Goal: Task Accomplishment & Management: Use online tool/utility

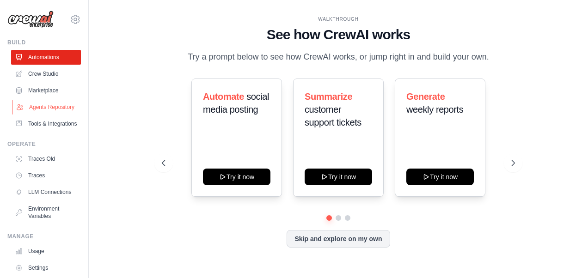
click at [31, 111] on link "Agents Repository" at bounding box center [47, 107] width 70 height 15
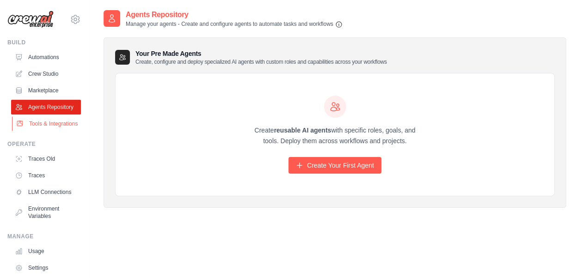
click at [30, 131] on link "Tools & Integrations" at bounding box center [47, 123] width 70 height 15
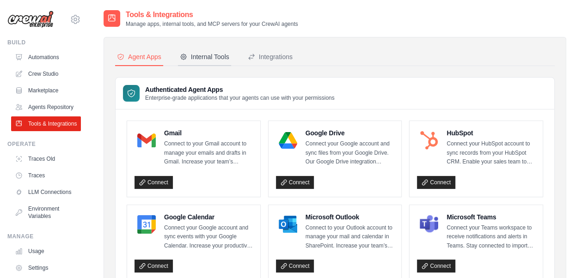
click at [200, 56] on div "Internal Tools" at bounding box center [204, 56] width 49 height 9
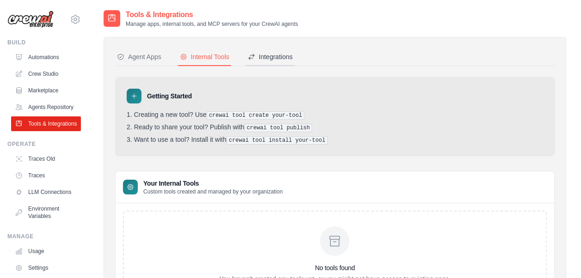
click at [274, 56] on div "Integrations" at bounding box center [270, 56] width 45 height 9
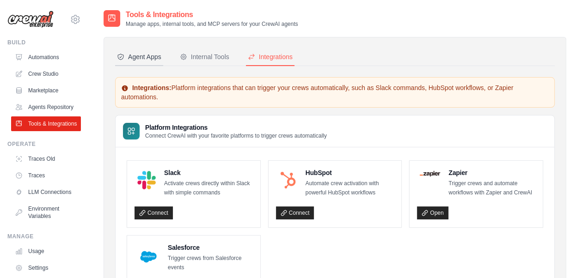
click at [123, 57] on icon at bounding box center [121, 57] width 6 height 6
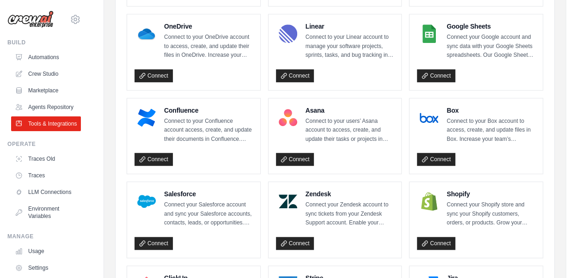
scroll to position [277, 0]
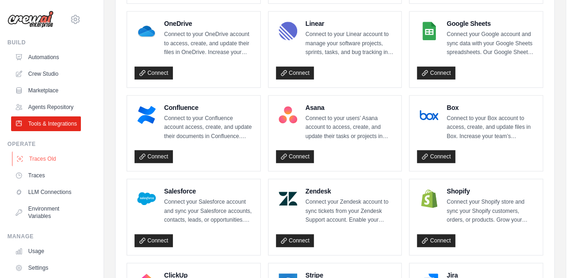
click at [43, 166] on link "Traces Old" at bounding box center [47, 159] width 70 height 15
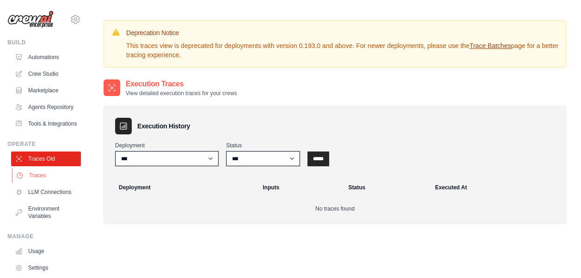
click at [36, 183] on link "Traces" at bounding box center [47, 175] width 70 height 15
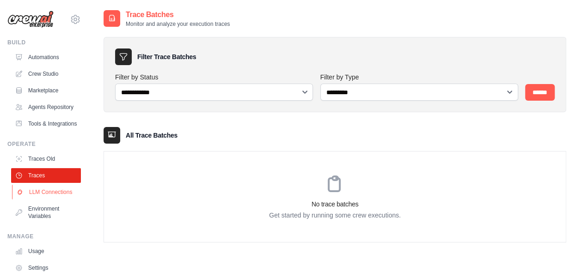
click at [31, 200] on link "LLM Connections" at bounding box center [47, 192] width 70 height 15
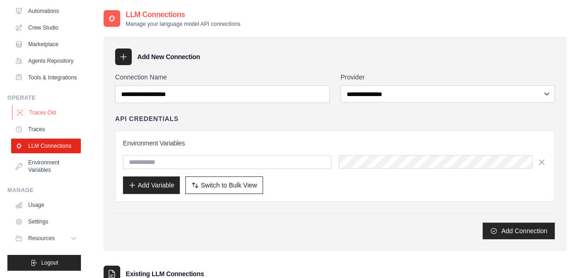
scroll to position [68, 0]
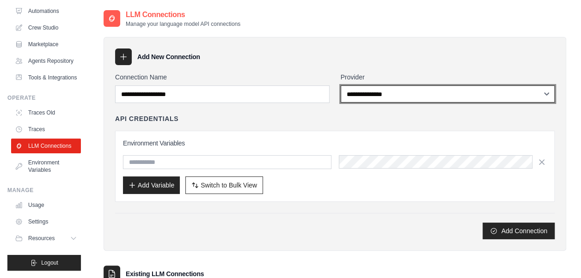
click at [433, 96] on select "**********" at bounding box center [448, 93] width 214 height 17
select select "**********"
click at [341, 85] on select "**********" at bounding box center [448, 93] width 214 height 17
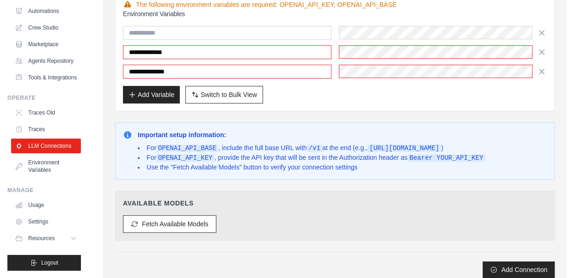
scroll to position [0, 0]
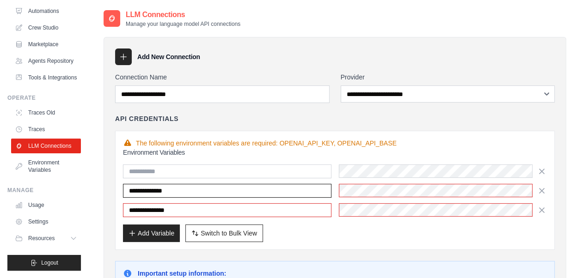
click at [247, 191] on input "**********" at bounding box center [227, 191] width 208 height 14
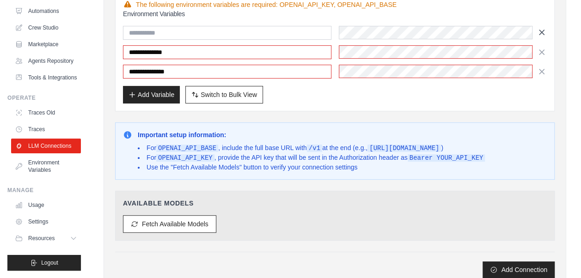
click at [538, 31] on icon "button" at bounding box center [541, 32] width 9 height 9
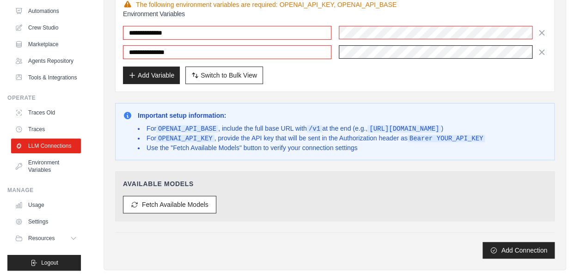
scroll to position [0, 0]
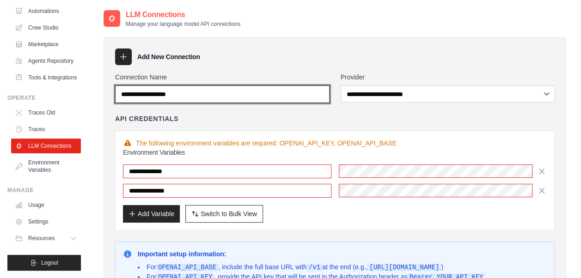
click at [200, 93] on input "Connection Name" at bounding box center [222, 94] width 214 height 18
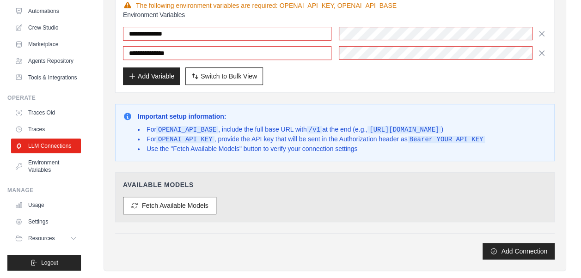
scroll to position [139, 0]
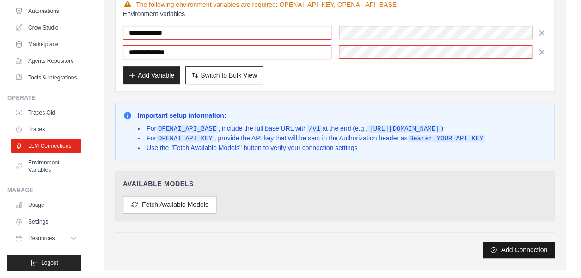
type input "**********"
click at [515, 242] on button "Add Connection" at bounding box center [518, 250] width 72 height 17
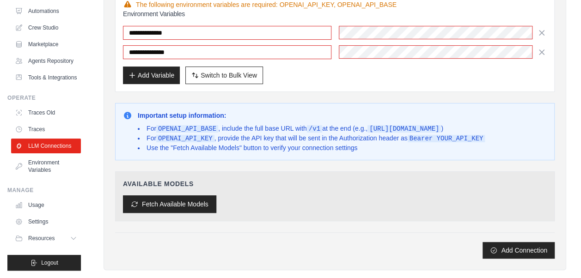
click at [189, 201] on button "Fetch Available Models" at bounding box center [169, 204] width 93 height 18
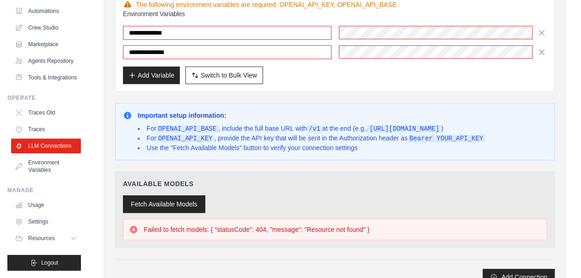
click at [170, 201] on button "Fetch Available Models" at bounding box center [164, 204] width 82 height 18
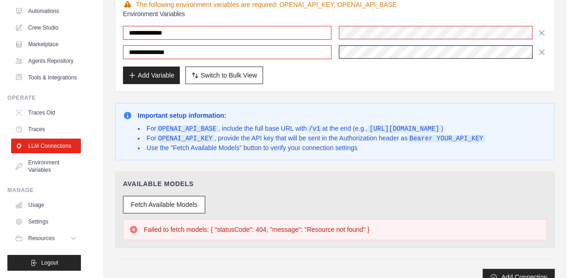
scroll to position [0, 31]
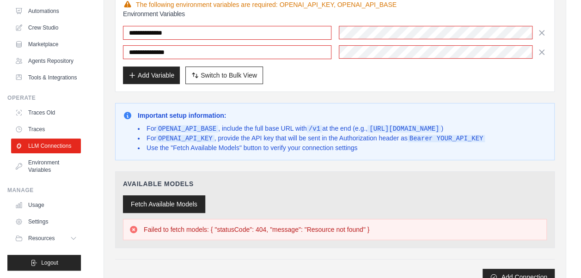
click at [163, 198] on button "Fetch Available Models" at bounding box center [164, 204] width 82 height 18
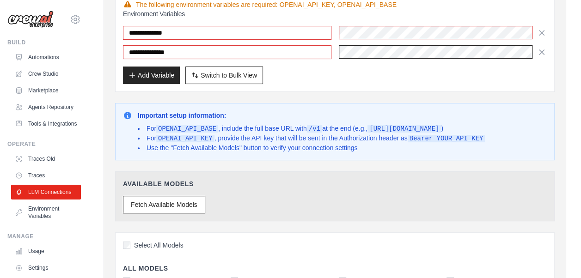
scroll to position [277, 0]
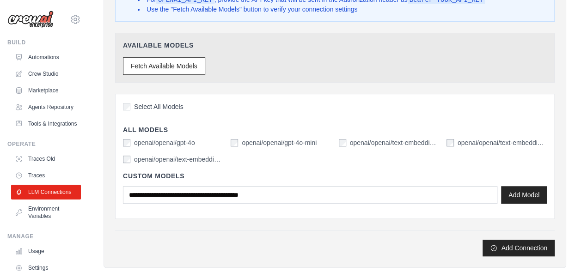
click at [131, 103] on label "Select All Models" at bounding box center [153, 106] width 61 height 9
click at [533, 243] on button "Add Connection" at bounding box center [518, 247] width 72 height 17
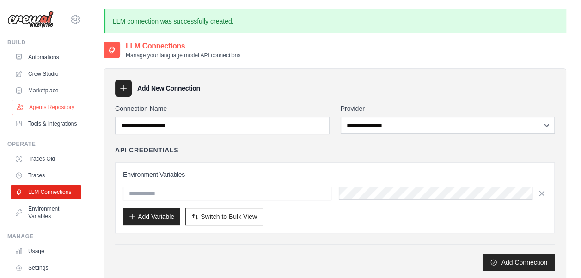
click at [52, 115] on link "Agents Repository" at bounding box center [47, 107] width 70 height 15
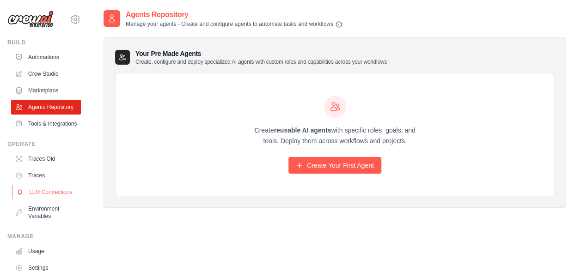
click at [38, 200] on link "LLM Connections" at bounding box center [47, 192] width 70 height 15
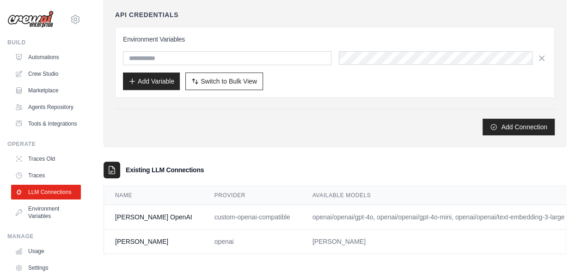
scroll to position [109, 0]
click at [301, 232] on td "[PERSON_NAME]" at bounding box center [455, 242] width 308 height 24
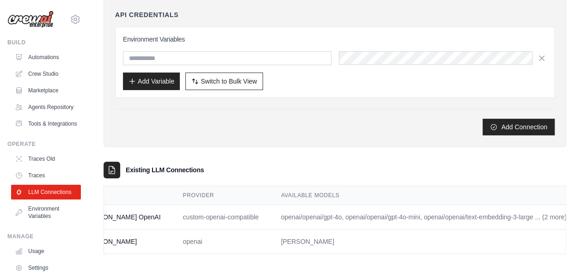
scroll to position [0, 64]
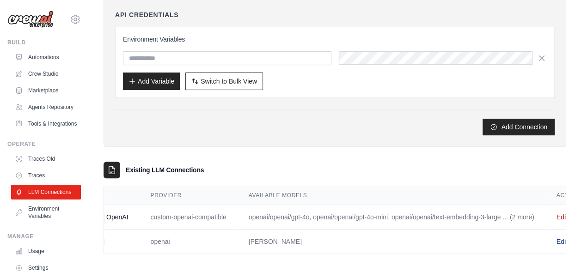
click at [556, 238] on link "Edit" at bounding box center [561, 241] width 11 height 7
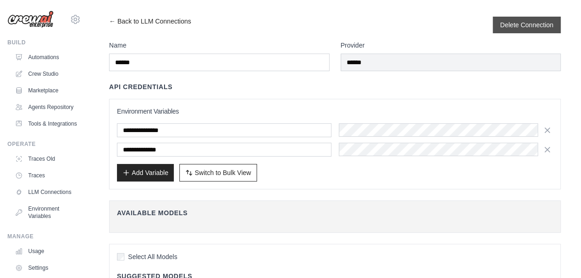
click at [520, 30] on div "Delete Connection" at bounding box center [527, 25] width 68 height 17
click at [528, 27] on button "Delete Connection" at bounding box center [526, 24] width 53 height 9
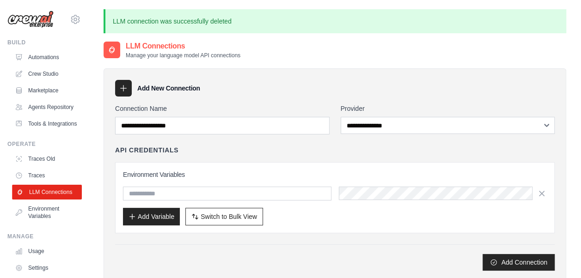
click at [35, 200] on link "LLM Connections" at bounding box center [47, 192] width 70 height 15
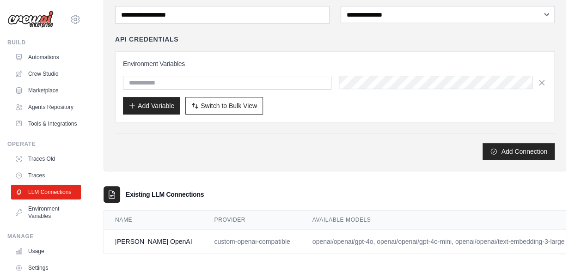
scroll to position [0, 64]
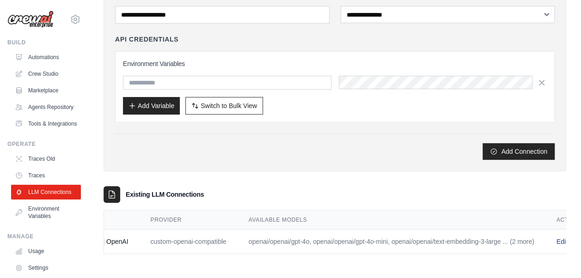
click at [556, 238] on link "Edit" at bounding box center [561, 241] width 11 height 7
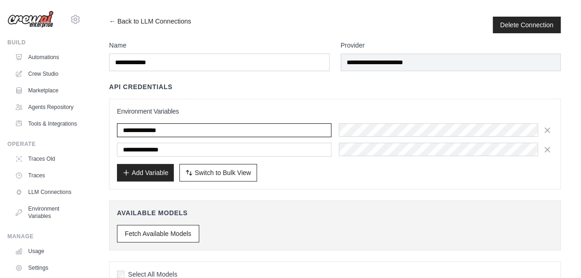
drag, startPoint x: 184, startPoint y: 133, endPoint x: 113, endPoint y: 128, distance: 71.8
click at [113, 128] on div "**********" at bounding box center [334, 144] width 451 height 91
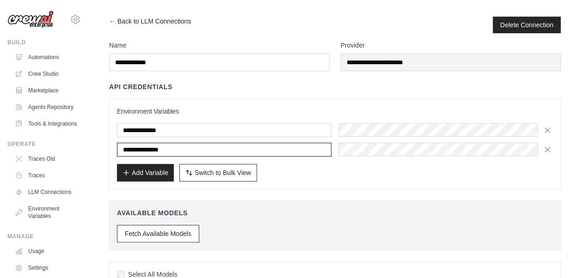
drag, startPoint x: 178, startPoint y: 150, endPoint x: 105, endPoint y: 150, distance: 73.5
click at [105, 150] on div "**********" at bounding box center [335, 221] width 463 height 408
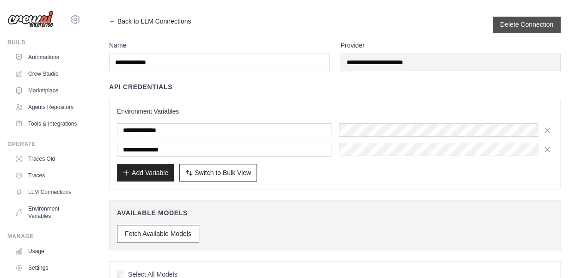
click at [531, 28] on button "Delete Connection" at bounding box center [526, 24] width 53 height 9
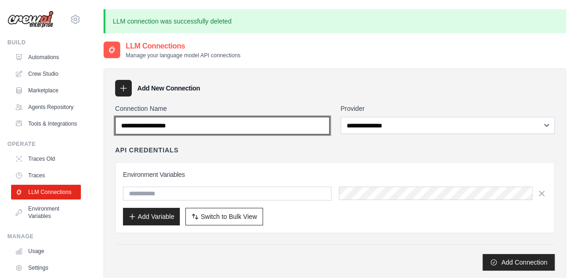
click at [189, 124] on input "Connection Name" at bounding box center [222, 126] width 214 height 18
type input "******"
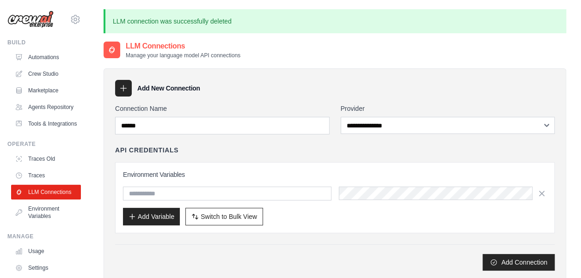
click at [240, 87] on div "Add New Connection" at bounding box center [334, 88] width 439 height 17
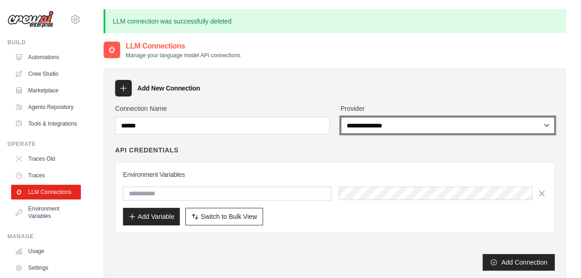
click at [367, 131] on select "**********" at bounding box center [448, 125] width 214 height 17
select select "**********"
click at [341, 117] on select "**********" at bounding box center [448, 125] width 214 height 17
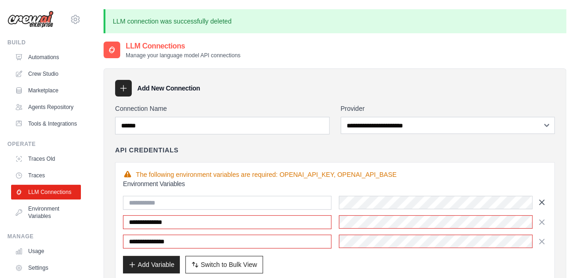
click at [541, 202] on icon "button" at bounding box center [541, 202] width 9 height 9
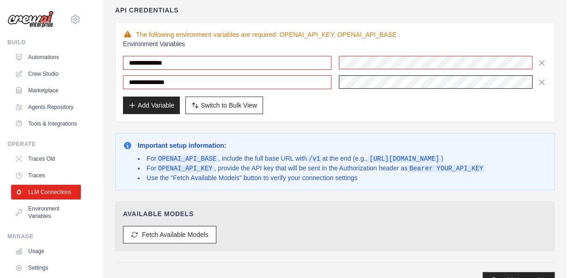
scroll to position [264, 0]
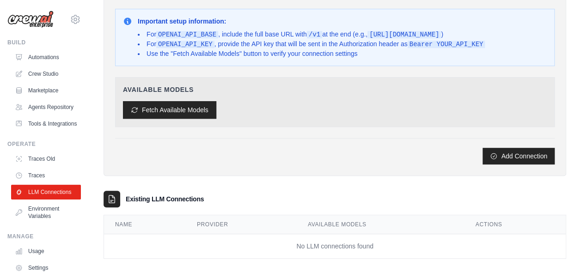
click at [154, 104] on button "Fetch Available Models" at bounding box center [169, 110] width 93 height 18
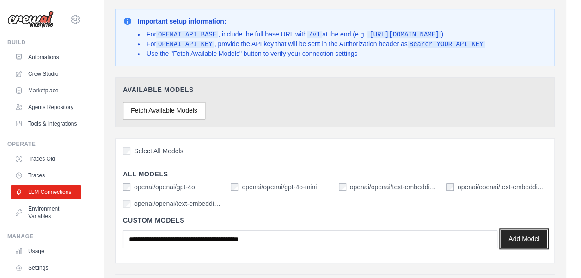
click at [529, 232] on button "Add Model" at bounding box center [524, 239] width 46 height 18
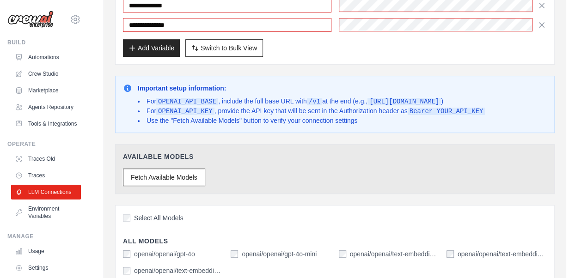
scroll to position [400, 0]
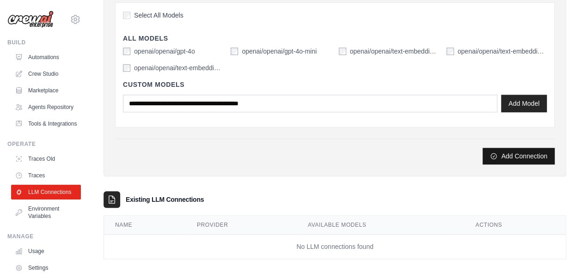
click at [518, 153] on button "Add Connection" at bounding box center [518, 156] width 72 height 17
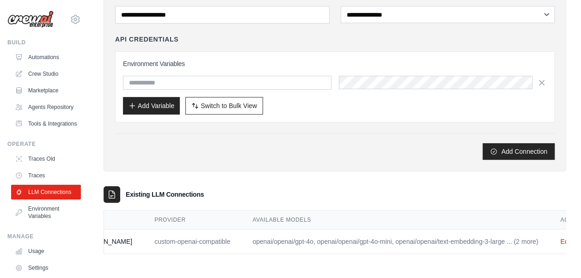
scroll to position [0, 0]
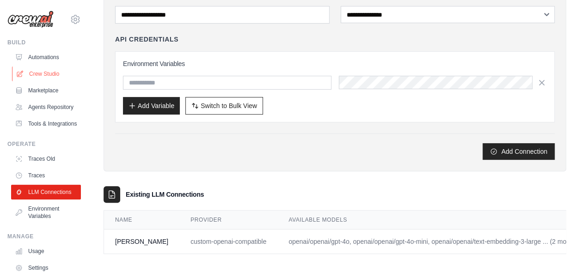
click at [43, 72] on link "Crew Studio" at bounding box center [47, 74] width 70 height 15
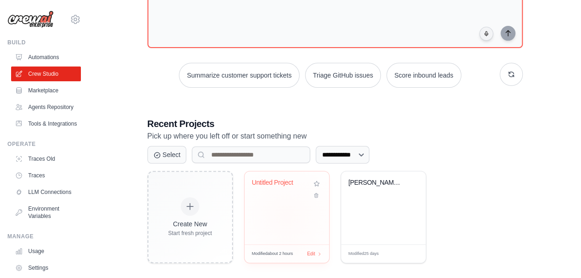
scroll to position [93, 0]
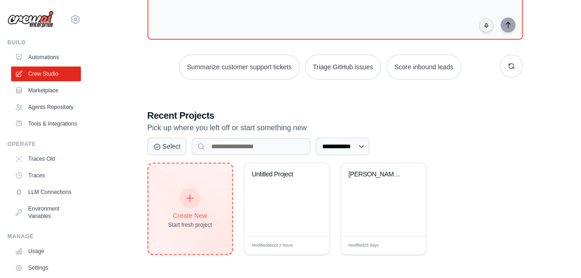
click at [182, 202] on div at bounding box center [190, 198] width 20 height 20
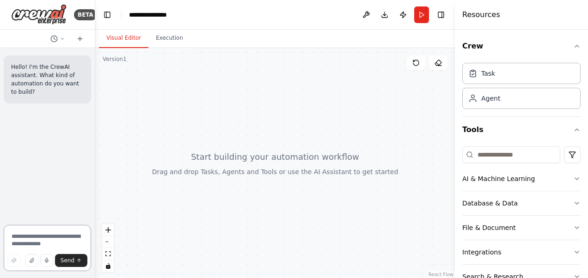
click at [67, 238] on textarea at bounding box center [47, 248] width 87 height 46
type textarea "**********"
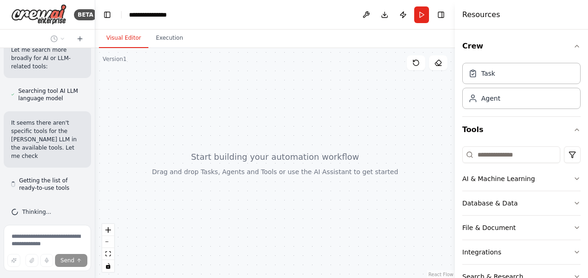
scroll to position [417, 0]
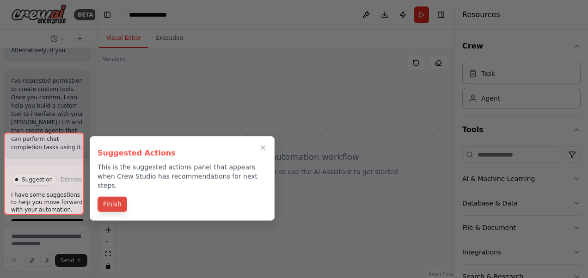
click at [116, 198] on button "Finish" at bounding box center [113, 204] width 30 height 15
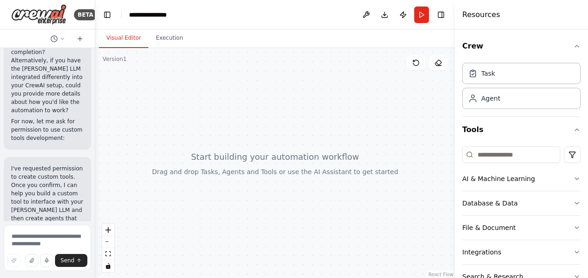
scroll to position [887, 0]
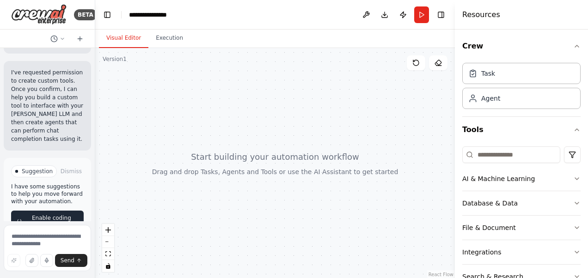
click at [64, 214] on span "Enable coding skills" at bounding box center [51, 221] width 53 height 15
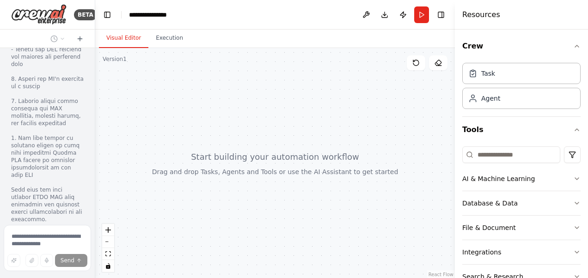
scroll to position [1463, 0]
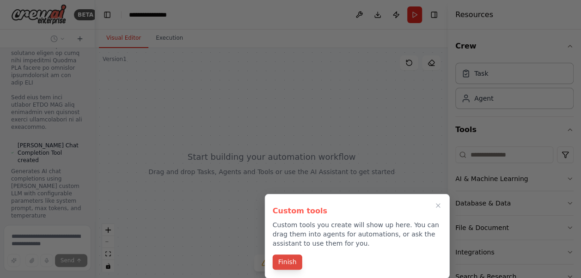
click at [295, 262] on button "Finish" at bounding box center [288, 262] width 30 height 15
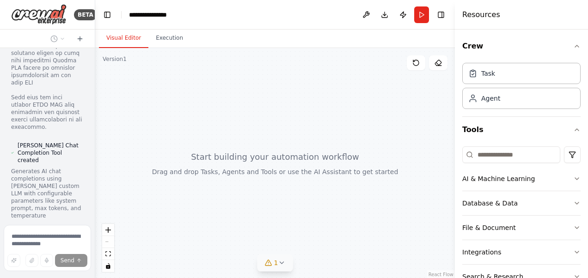
click at [279, 263] on icon at bounding box center [281, 262] width 7 height 7
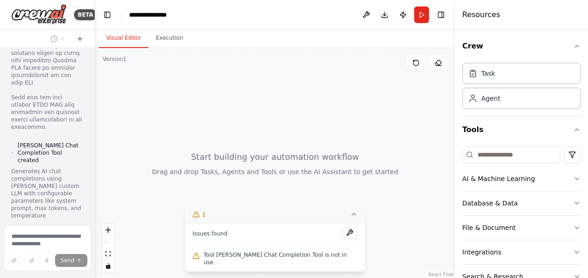
click at [350, 218] on icon at bounding box center [353, 214] width 7 height 7
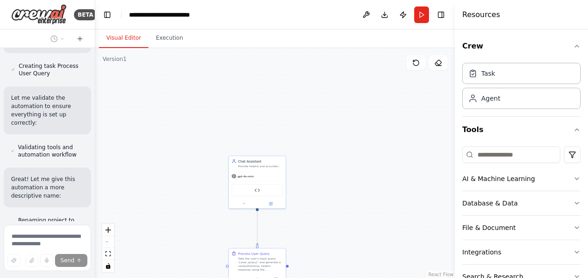
scroll to position [1795, 0]
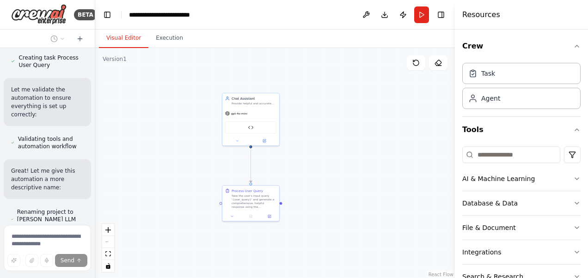
drag, startPoint x: 314, startPoint y: 202, endPoint x: 307, endPoint y: 140, distance: 63.2
click at [307, 140] on div ".deletable-edge-delete-btn { width: 20px; height: 20px; border: 0px solid #ffff…" at bounding box center [275, 163] width 360 height 231
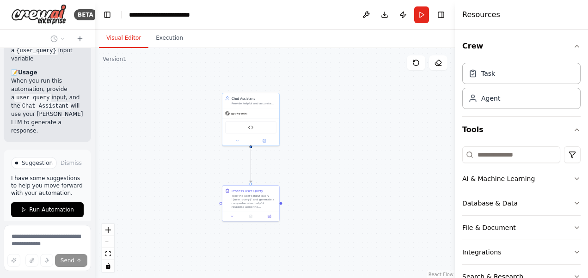
scroll to position [2276, 0]
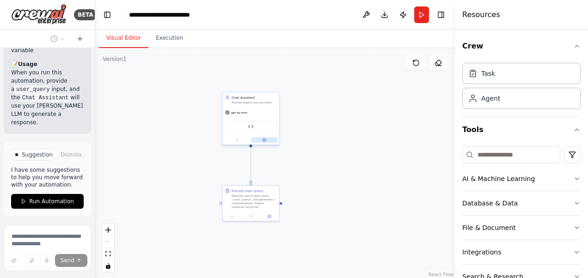
click at [264, 140] on icon at bounding box center [264, 140] width 3 height 3
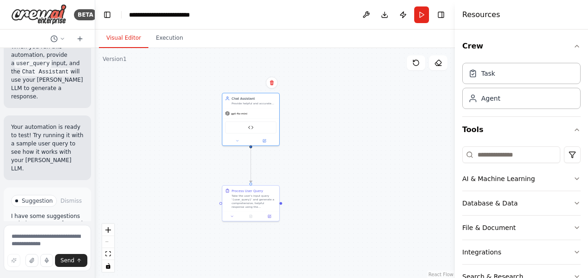
scroll to position [2311, 0]
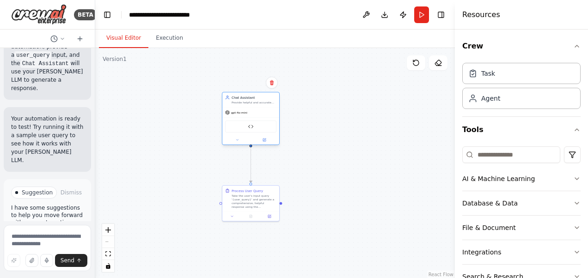
click at [250, 114] on div "gpt-4o-mini" at bounding box center [250, 113] width 57 height 10
click at [266, 141] on button at bounding box center [264, 140] width 26 height 6
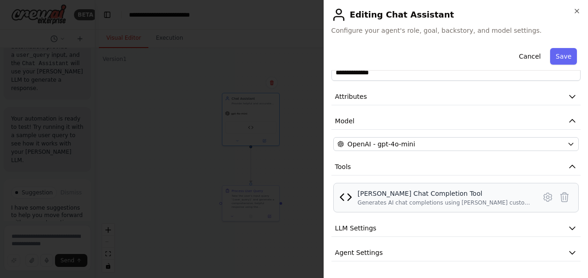
scroll to position [44, 0]
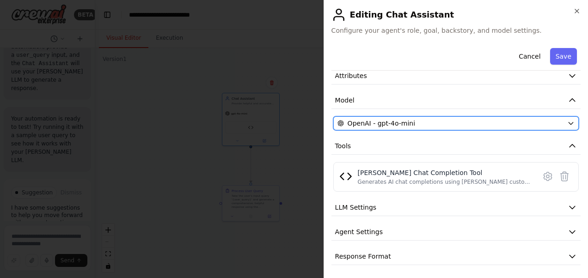
click at [435, 122] on div "OpenAI - gpt-4o-mini" at bounding box center [450, 123] width 226 height 9
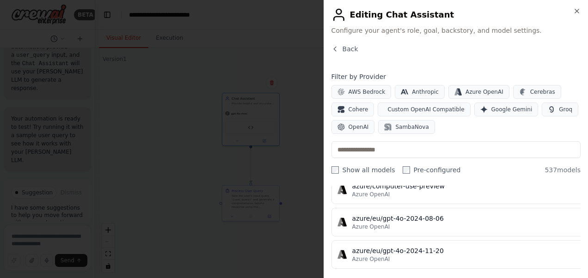
scroll to position [0, 0]
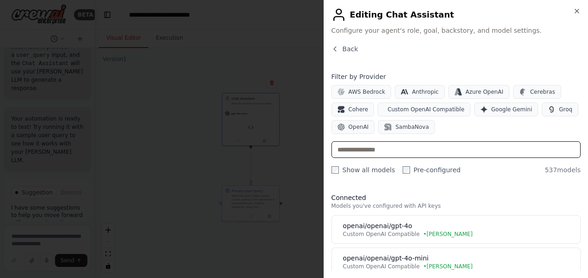
click at [422, 147] on input "text" at bounding box center [455, 149] width 249 height 17
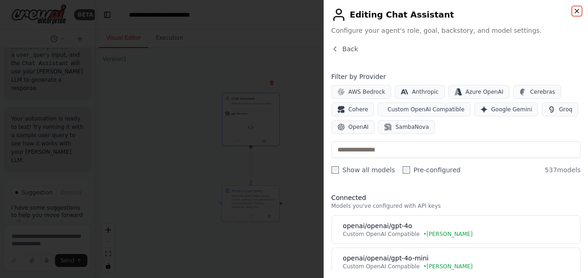
click at [576, 11] on icon "button" at bounding box center [577, 11] width 4 height 4
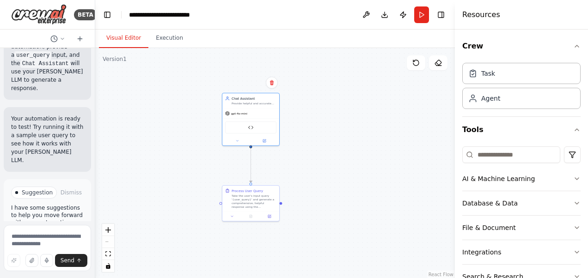
click at [47, 236] on span "Run Automation" at bounding box center [51, 239] width 45 height 7
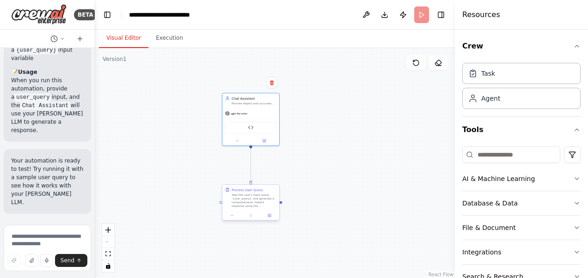
scroll to position [2229, 0]
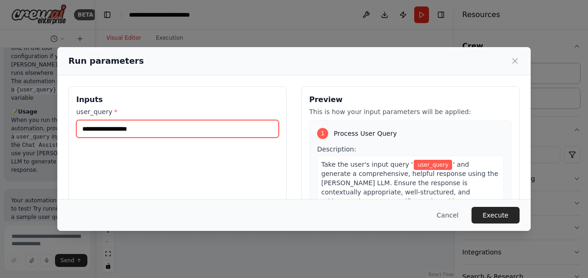
click at [147, 126] on input "user_query *" at bounding box center [177, 129] width 202 height 18
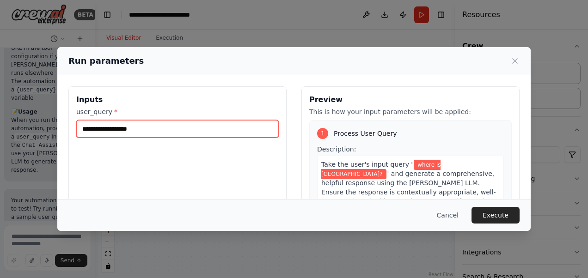
type input "**********"
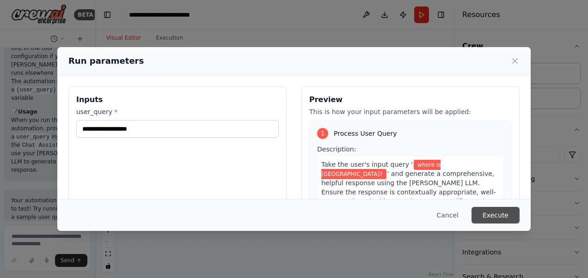
click at [500, 213] on button "Execute" at bounding box center [495, 215] width 48 height 17
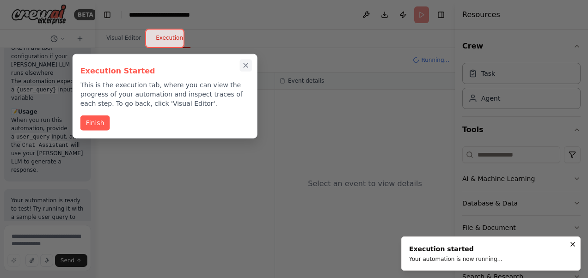
click at [247, 60] on button "Close walkthrough" at bounding box center [245, 65] width 12 height 12
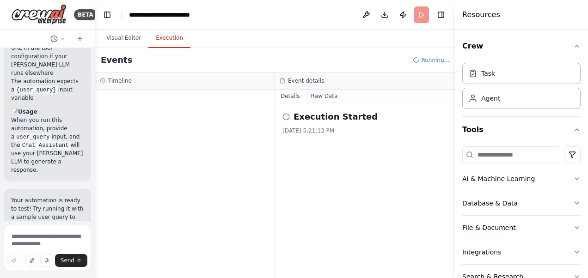
click at [323, 97] on button "Raw Data" at bounding box center [324, 96] width 38 height 13
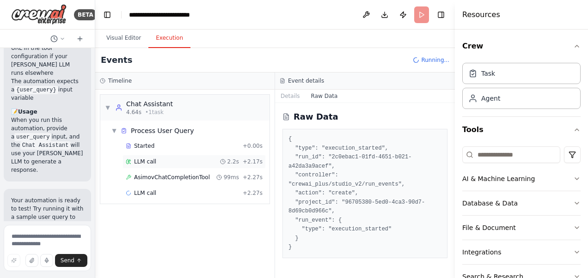
click at [192, 163] on div "LLM call 2.2s + 2.17s" at bounding box center [194, 161] width 137 height 7
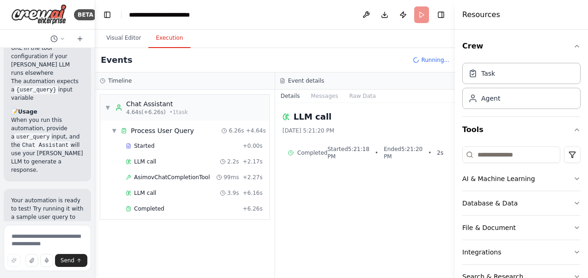
scroll to position [2311, 0]
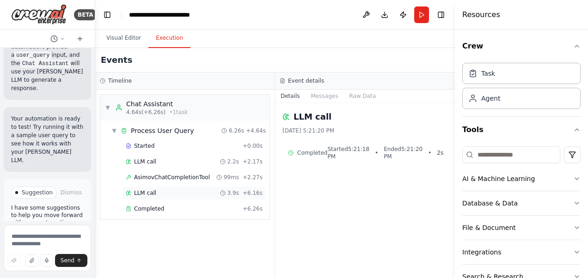
click at [159, 189] on div "LLM call 3.9s + 6.16s" at bounding box center [194, 192] width 137 height 7
click at [320, 96] on button "Messages" at bounding box center [324, 96] width 38 height 13
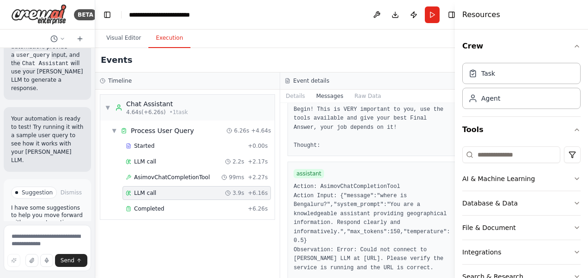
scroll to position [750, 0]
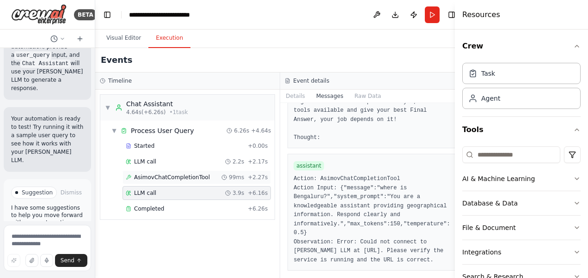
click at [152, 172] on div "AsimovChatCompletionTool 99ms + 2.27s" at bounding box center [196, 178] width 148 height 14
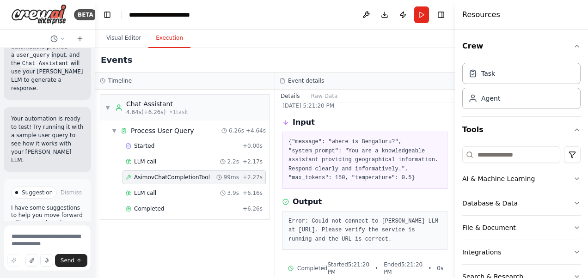
scroll to position [38, 0]
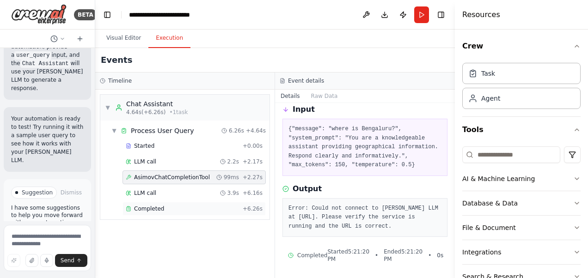
click at [159, 205] on span "Completed" at bounding box center [149, 208] width 30 height 7
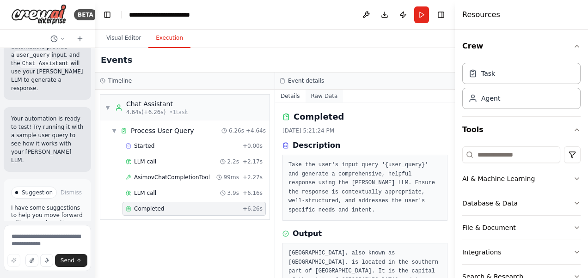
click at [319, 98] on button "Raw Data" at bounding box center [324, 96] width 38 height 13
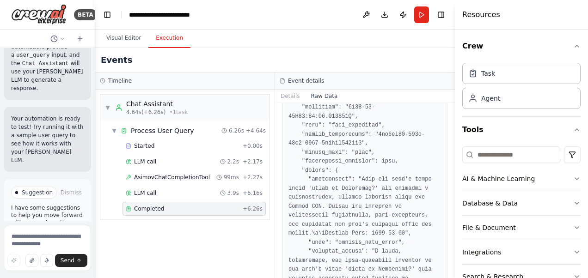
scroll to position [824, 0]
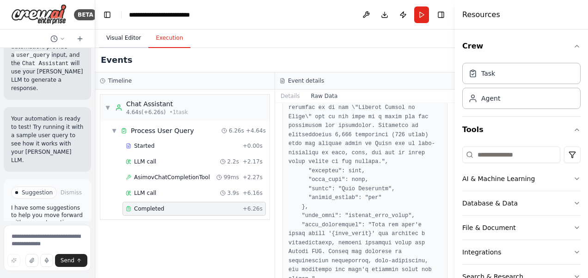
click at [112, 42] on button "Visual Editor" at bounding box center [123, 38] width 49 height 19
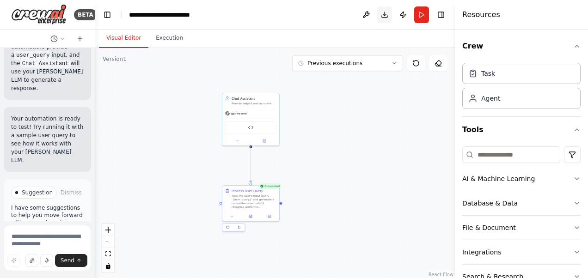
click at [384, 16] on button "Download" at bounding box center [384, 14] width 15 height 17
click at [267, 138] on button at bounding box center [264, 140] width 26 height 6
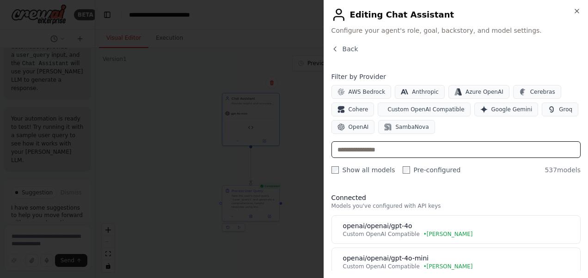
click at [382, 148] on input "text" at bounding box center [455, 149] width 249 height 17
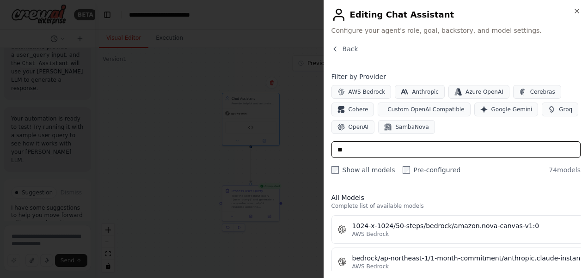
type input "*"
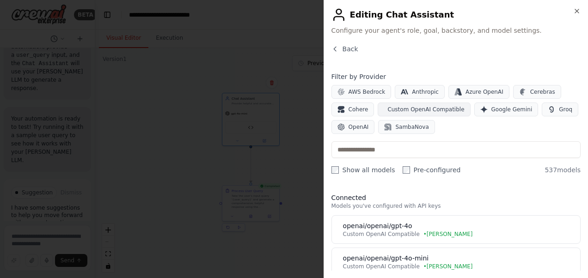
click at [401, 107] on span "Custom OpenAI Compatible" at bounding box center [425, 109] width 77 height 7
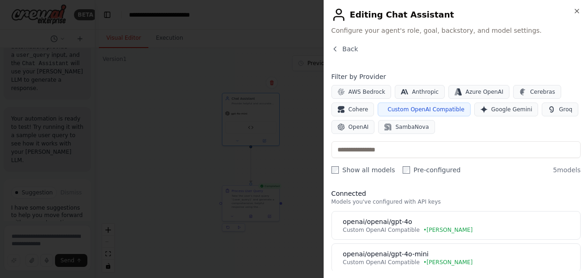
scroll to position [0, 0]
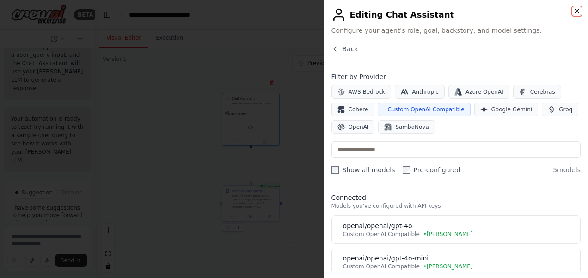
click at [576, 10] on icon "button" at bounding box center [577, 11] width 4 height 4
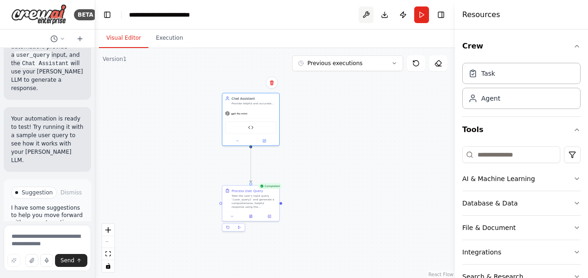
click at [364, 17] on button at bounding box center [366, 14] width 15 height 17
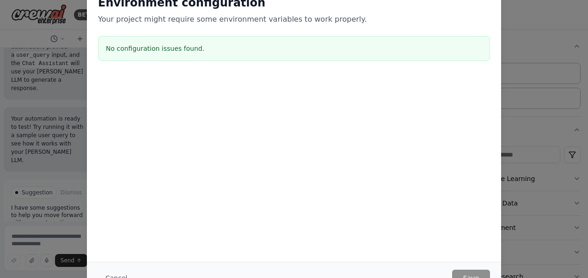
click at [531, 45] on div "Environment configuration Your project might require some environment variables…" at bounding box center [294, 139] width 588 height 278
click at [556, 132] on div "Environment configuration Your project might require some environment variables…" at bounding box center [294, 139] width 588 height 278
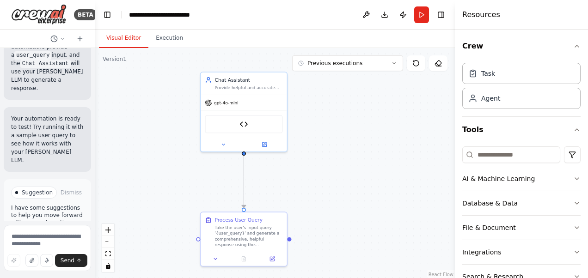
drag, startPoint x: 280, startPoint y: 114, endPoint x: 316, endPoint y: 150, distance: 51.0
click at [316, 150] on div ".deletable-edge-delete-btn { width: 20px; height: 20px; border: 0px solid #ffff…" at bounding box center [275, 163] width 360 height 231
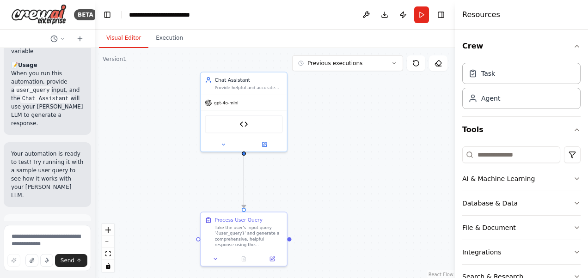
scroll to position [2318, 0]
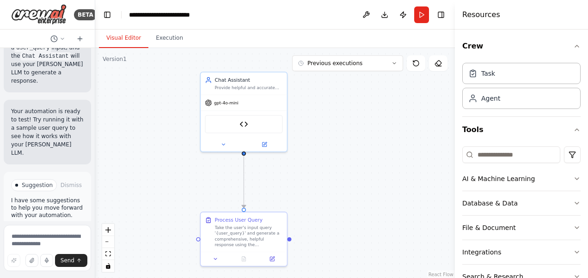
click at [61, 228] on span "Improve automation" at bounding box center [51, 235] width 54 height 15
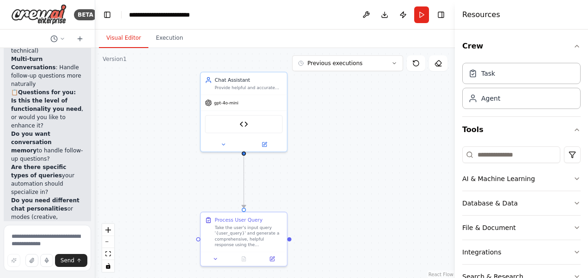
scroll to position [2888, 0]
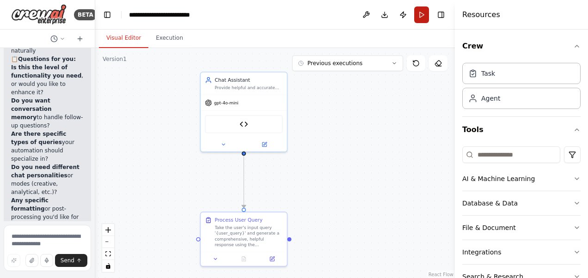
click at [419, 18] on button "Run" at bounding box center [421, 14] width 15 height 17
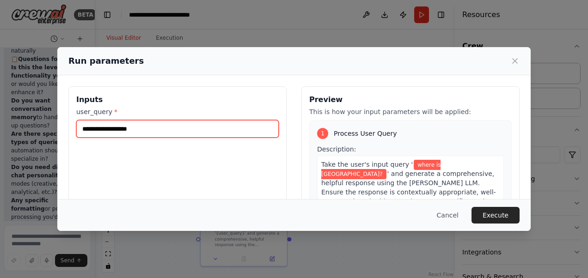
click at [192, 128] on input "**********" at bounding box center [177, 129] width 202 height 18
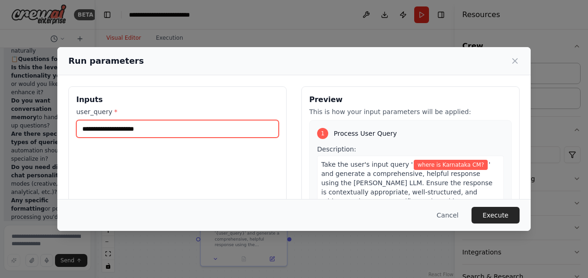
type input "**********"
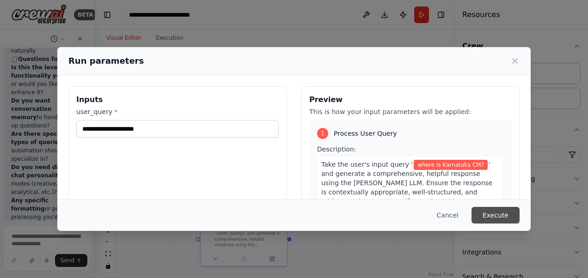
click at [501, 213] on button "Execute" at bounding box center [495, 215] width 48 height 17
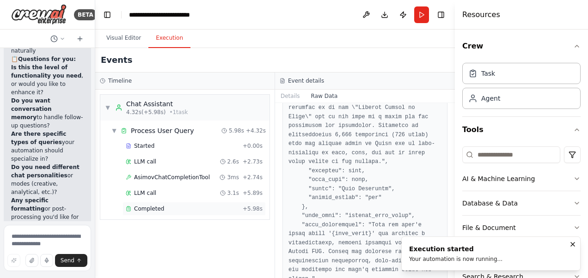
click at [189, 209] on div "Completed" at bounding box center [182, 208] width 113 height 7
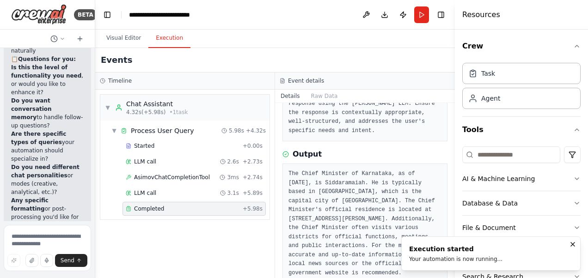
scroll to position [90, 0]
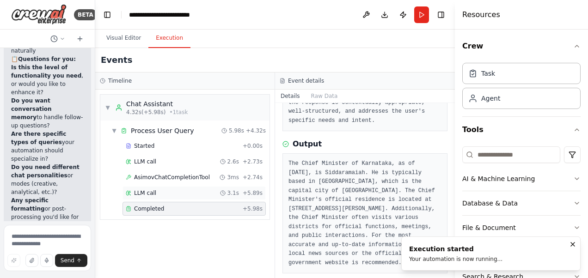
click at [148, 186] on div "LLM call 3.1s + 5.89s" at bounding box center [193, 193] width 143 height 14
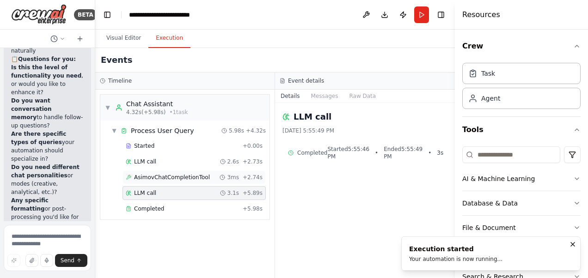
click at [152, 177] on span "AsimovChatCompletionTool" at bounding box center [172, 177] width 76 height 7
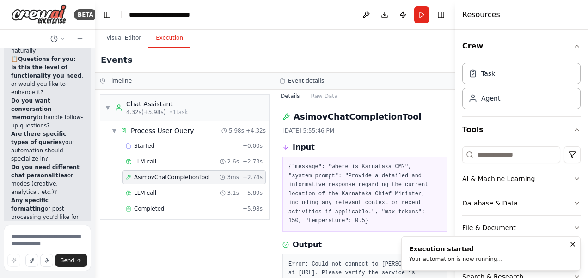
scroll to position [56, 0]
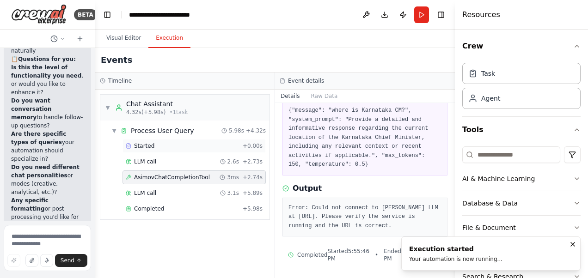
click at [159, 151] on div "Started + 0.00s" at bounding box center [193, 146] width 143 height 14
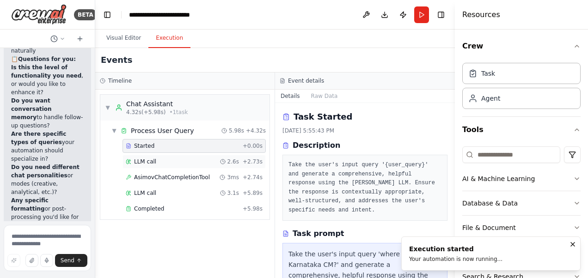
click at [164, 162] on div "LLM call 2.6s + 2.73s" at bounding box center [194, 161] width 137 height 7
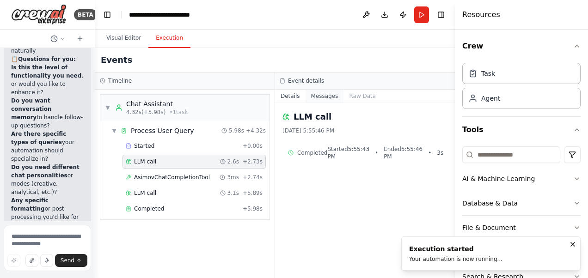
click at [323, 98] on button "Messages" at bounding box center [324, 96] width 38 height 13
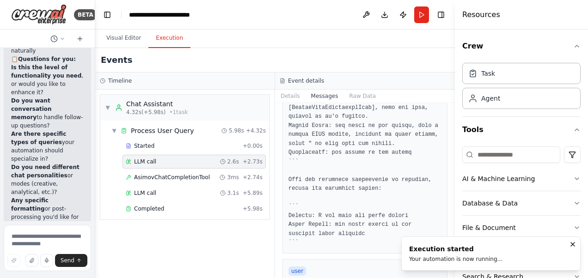
scroll to position [628, 0]
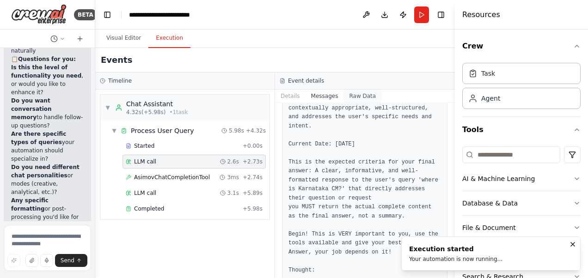
click at [353, 95] on button "Raw Data" at bounding box center [362, 96] width 38 height 13
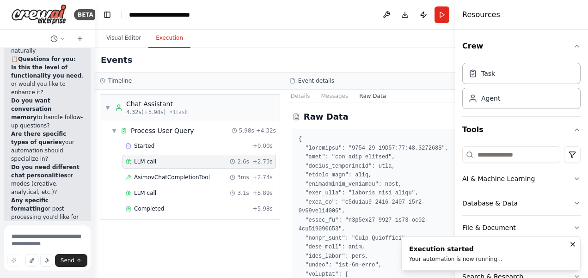
scroll to position [139, 0]
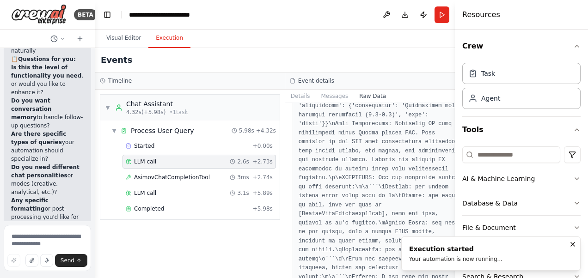
scroll to position [5177, 0]
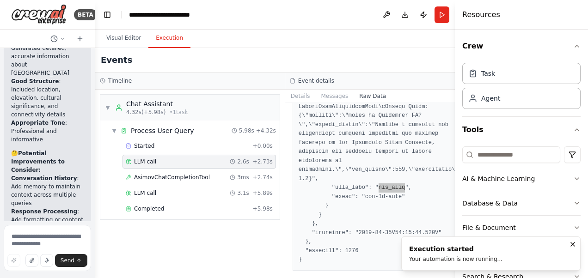
scroll to position [2977, 0]
